Goal: Information Seeking & Learning: Learn about a topic

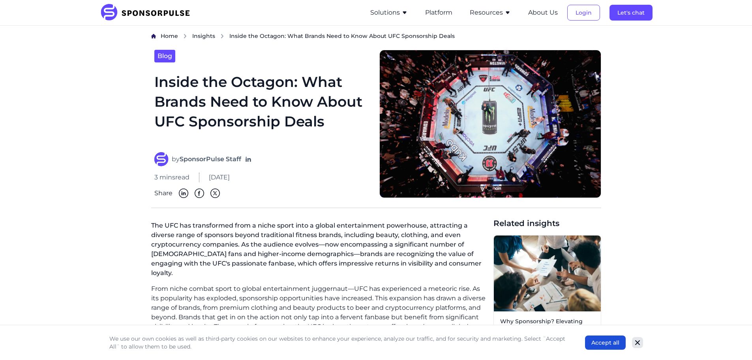
click at [640, 345] on icon "Close" at bounding box center [638, 342] width 8 height 8
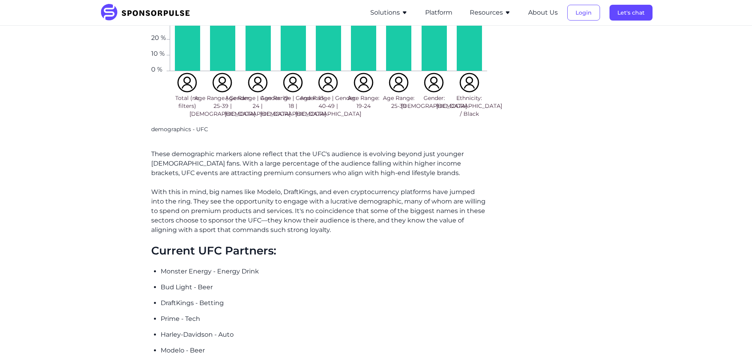
scroll to position [1066, 0]
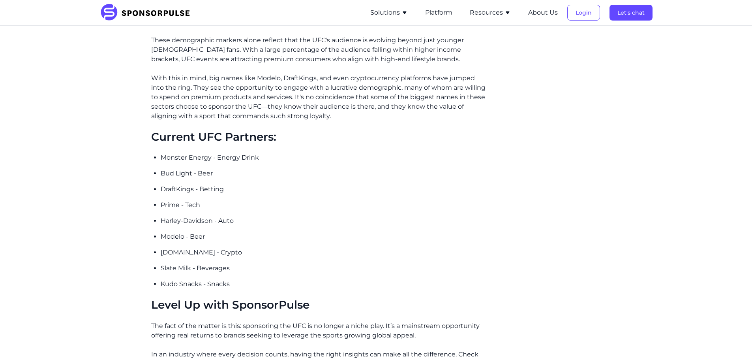
click at [415, 184] on p "DraftKings - Betting" at bounding box center [324, 188] width 327 height 9
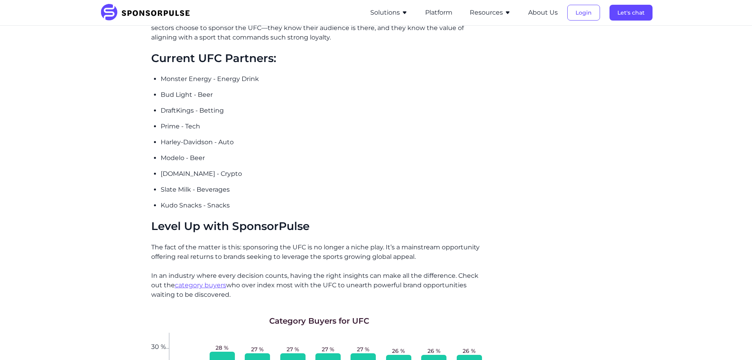
scroll to position [1145, 0]
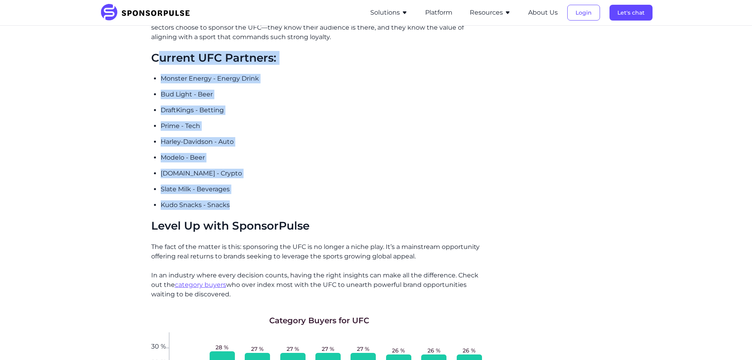
drag, startPoint x: 234, startPoint y: 192, endPoint x: 159, endPoint y: 49, distance: 161.8
click at [157, 51] on h2 "Current UFC Partners:" at bounding box center [319, 57] width 336 height 13
drag, startPoint x: 154, startPoint y: 46, endPoint x: 237, endPoint y: 194, distance: 169.9
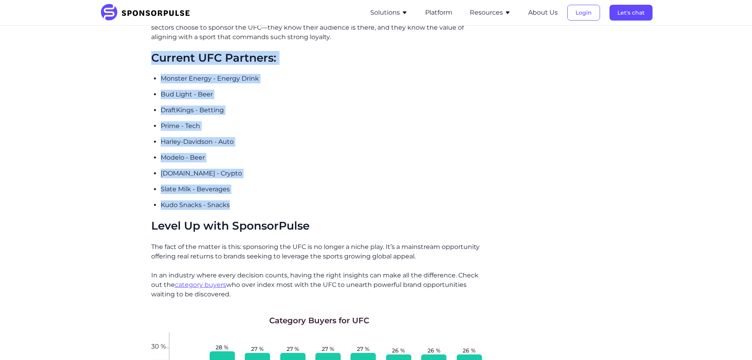
click at [237, 200] on p "Kudo Snacks - Snacks" at bounding box center [324, 204] width 327 height 9
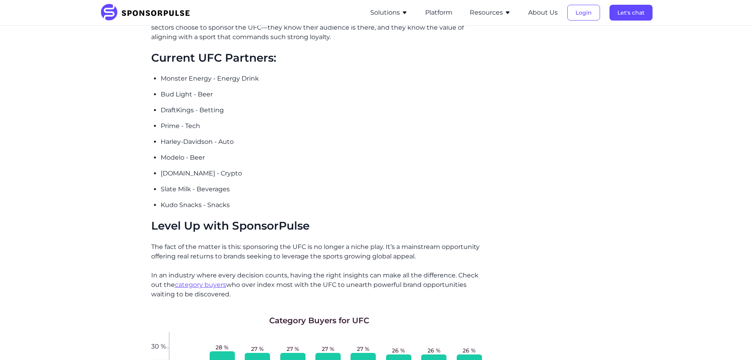
drag, startPoint x: 538, startPoint y: 142, endPoint x: 514, endPoint y: 137, distance: 24.5
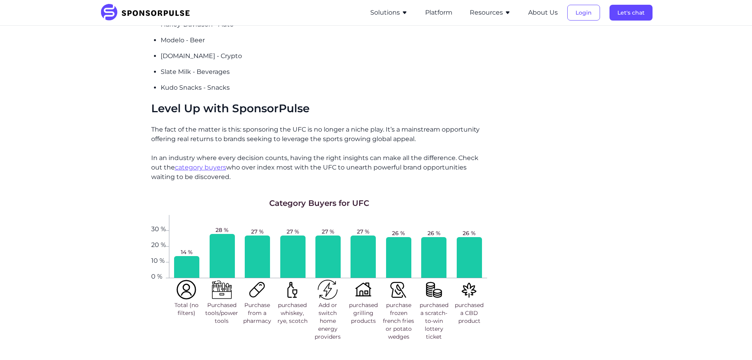
scroll to position [1264, 0]
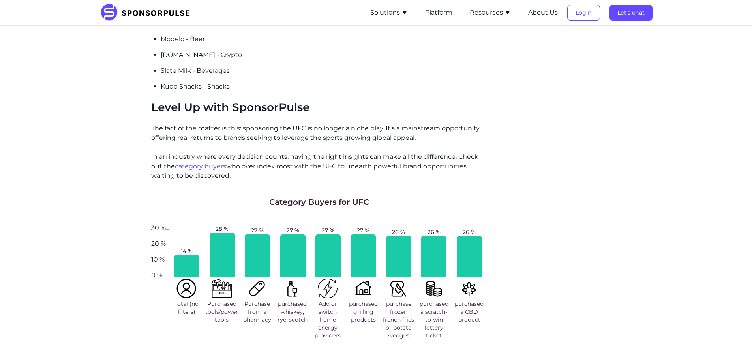
drag, startPoint x: 588, startPoint y: 177, endPoint x: 575, endPoint y: 159, distance: 22.5
